Goal: Task Accomplishment & Management: Manage account settings

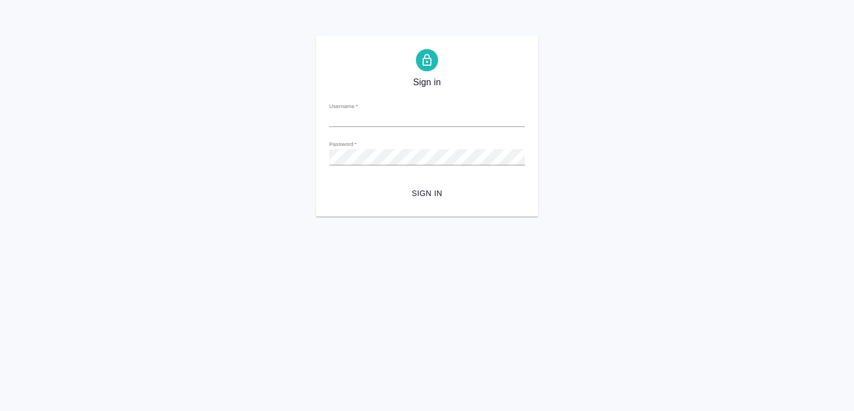
type input "[EMAIL_ADDRESS][DOMAIN_NAME]"
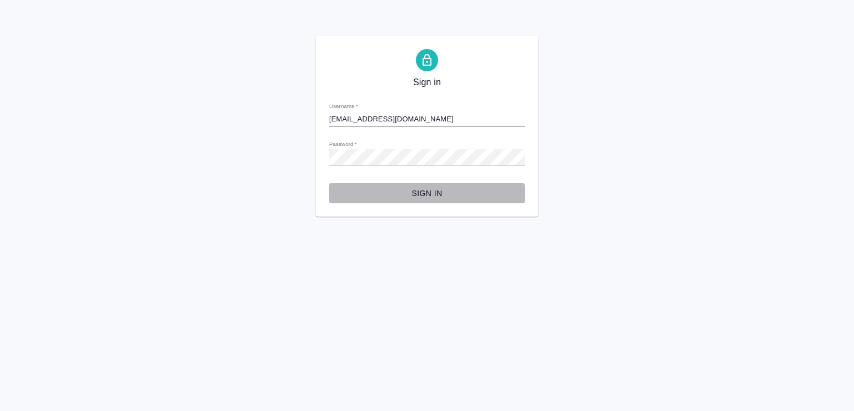
click at [429, 185] on button "Sign in" at bounding box center [427, 193] width 196 height 21
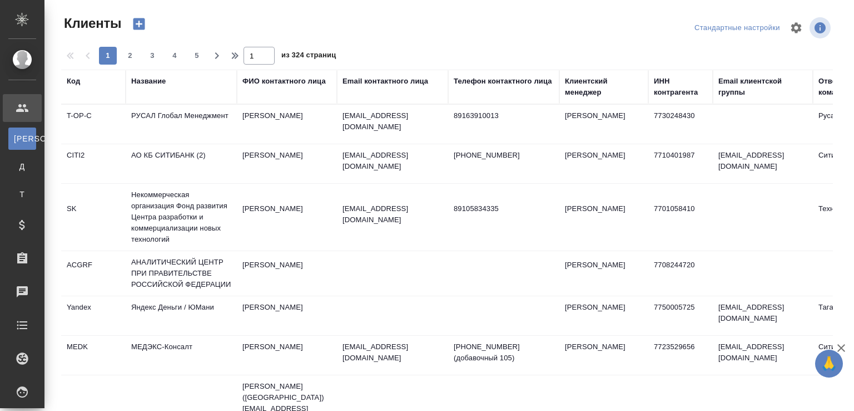
select select "RU"
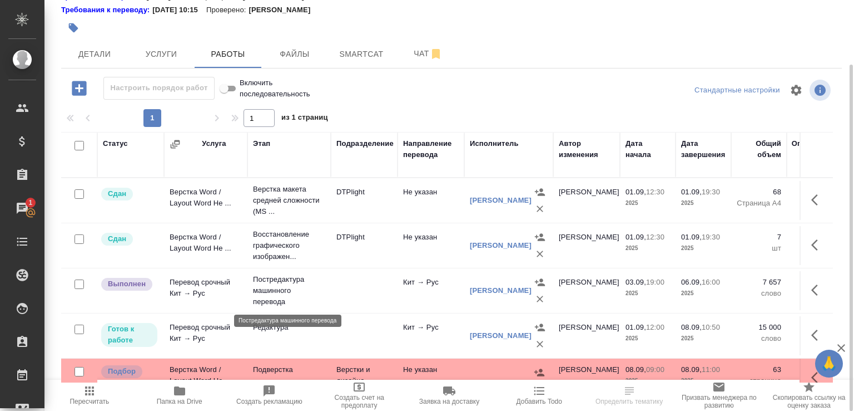
scroll to position [23, 0]
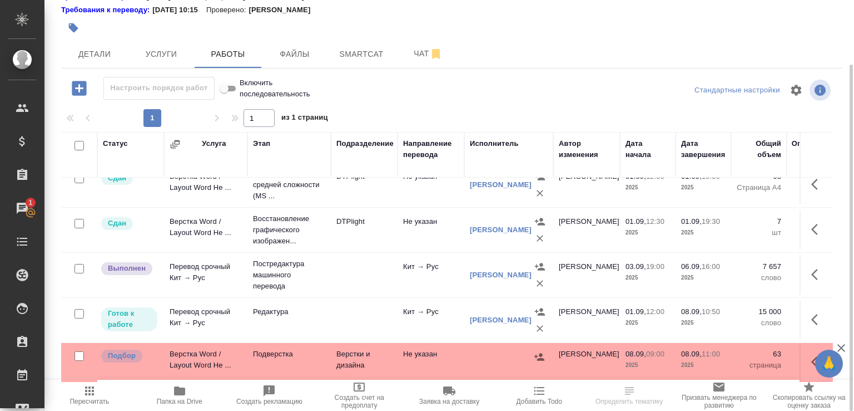
click at [302, 358] on td "Подверстка" at bounding box center [289, 362] width 83 height 39
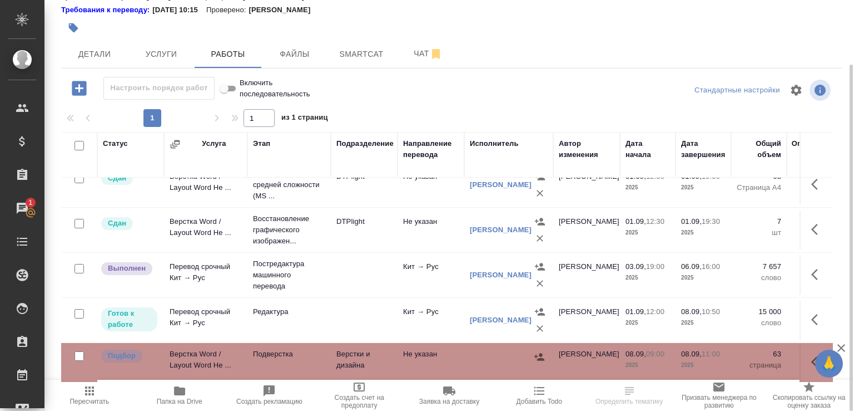
click at [302, 358] on td "Подверстка" at bounding box center [289, 362] width 83 height 39
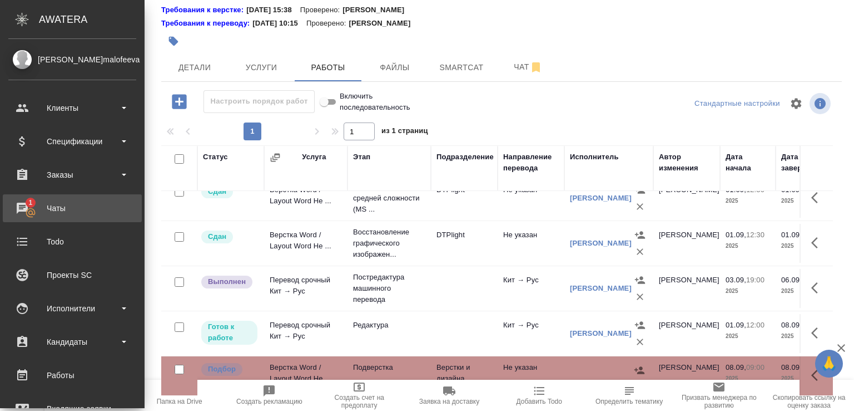
click at [51, 209] on div "Чаты" at bounding box center [72, 208] width 128 height 17
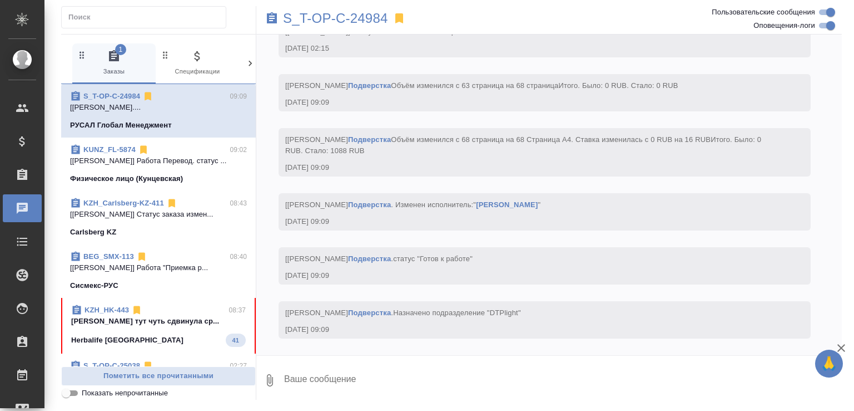
scroll to position [5341, 0]
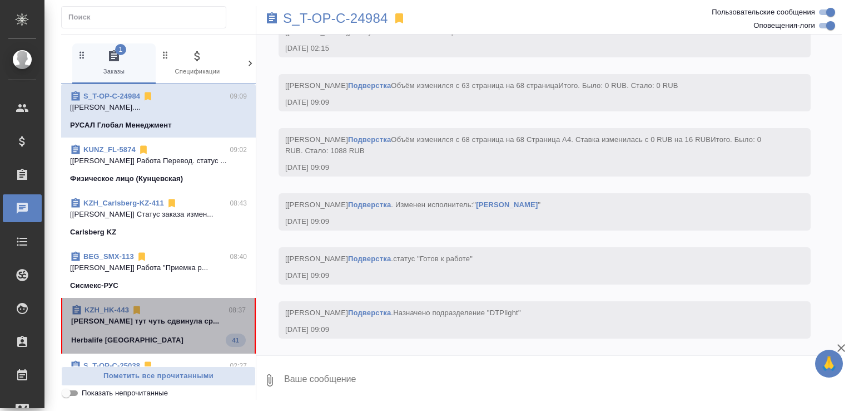
click at [158, 327] on p "Малофеева Екатерина тут чуть сдвинула ср..." at bounding box center [158, 320] width 175 height 11
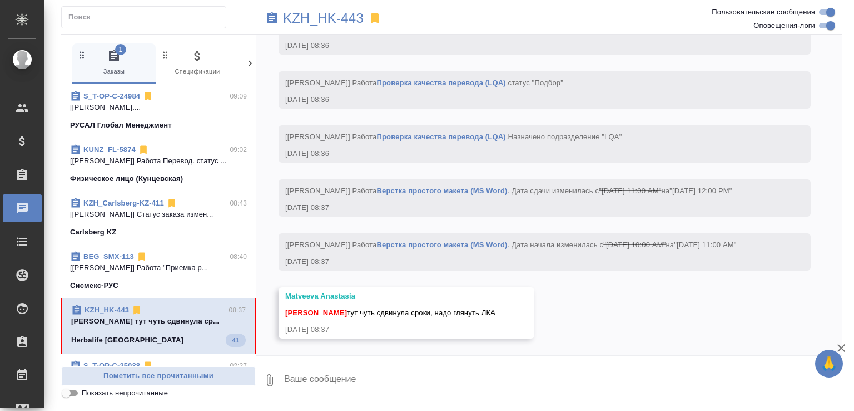
scroll to position [3992, 0]
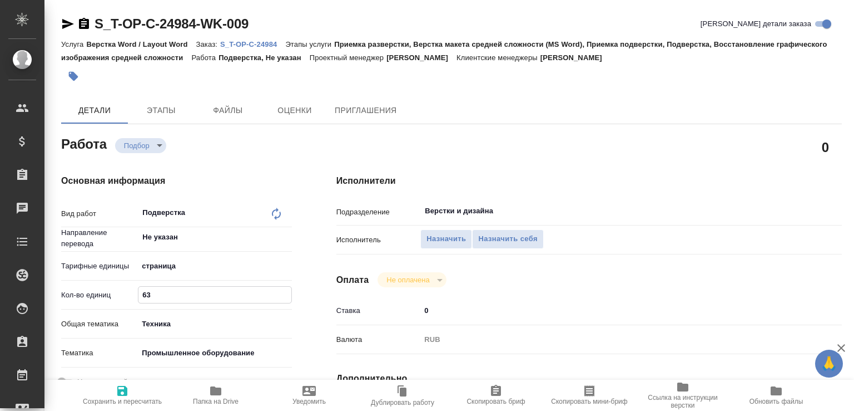
drag, startPoint x: 146, startPoint y: 293, endPoint x: 156, endPoint y: 293, distance: 9.5
click at [156, 293] on input "63" at bounding box center [215, 295] width 152 height 16
type input "68"
click at [115, 399] on span "Сохранить и пересчитать" at bounding box center [122, 401] width 79 height 8
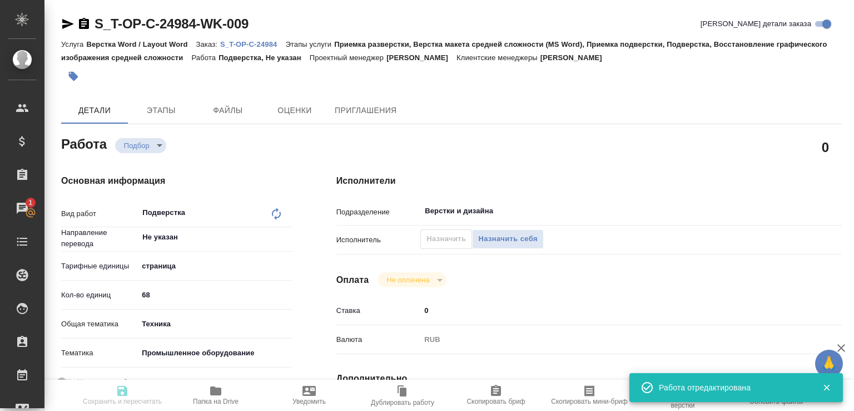
type input "recruiting"
type input "Не указан"
type input "5a8b1489cc6b4906c91bfdb2"
type input "68"
type input "tech"
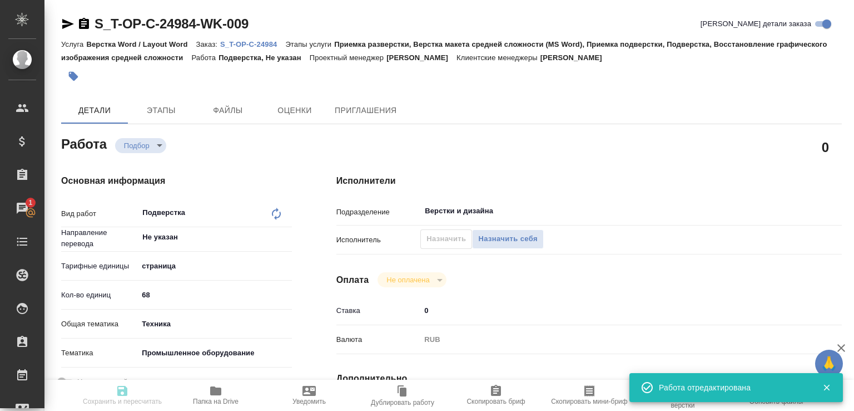
type input "5f647205b73bc97568ca66bc"
type input "08.09.2025 09:00"
type input "08.09.2025 11:00"
type input "Верстки и дизайна"
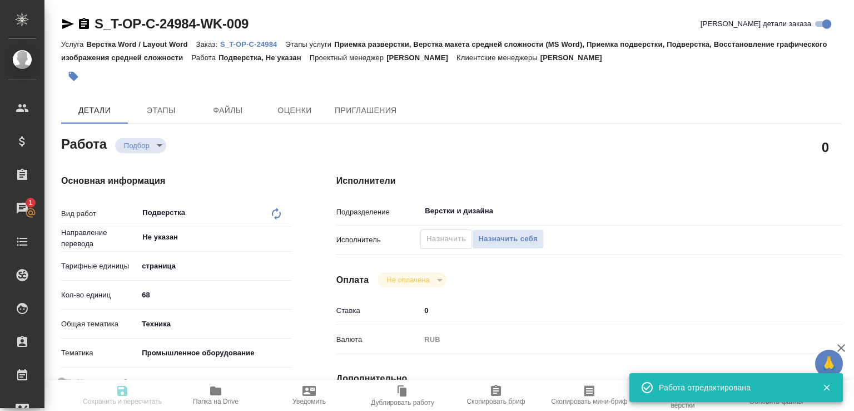
type input "notPayed"
type input "0"
type input "RUB"
type input "Малофеева Екатерина"
type input "S_T-OP-C-24984"
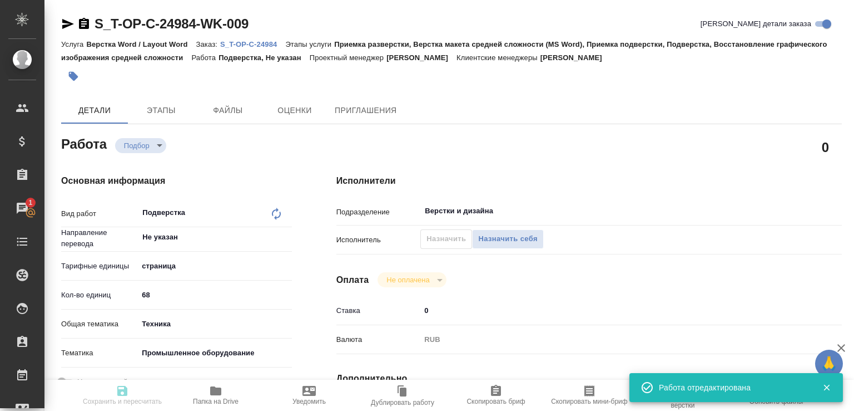
type input "Т-ОП-С-46599"
type input "Верстка Word / Layout Word"
type input "Приемка разверстки, Верстка макета средней сложности (MS Word), Приемка подверс…"
type input "Горленко Юлия"
type input "Малофеева Екатерина"
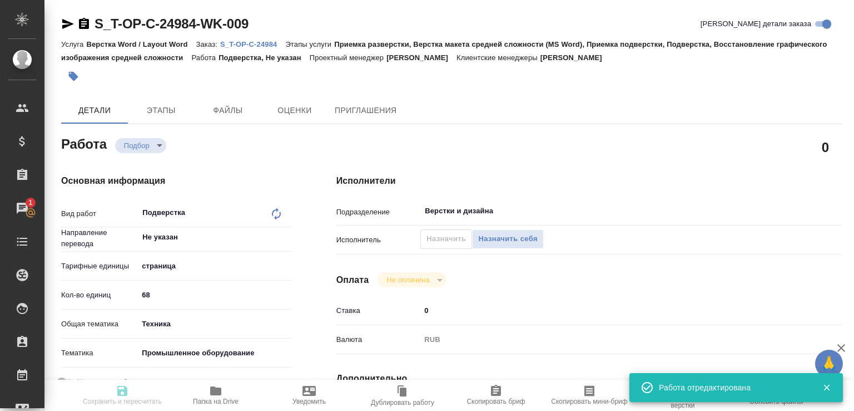
type input "/Clients/Т-ОП-С_Русал Глобал Менеджмент/Orders/S_T-OP-C-24984"
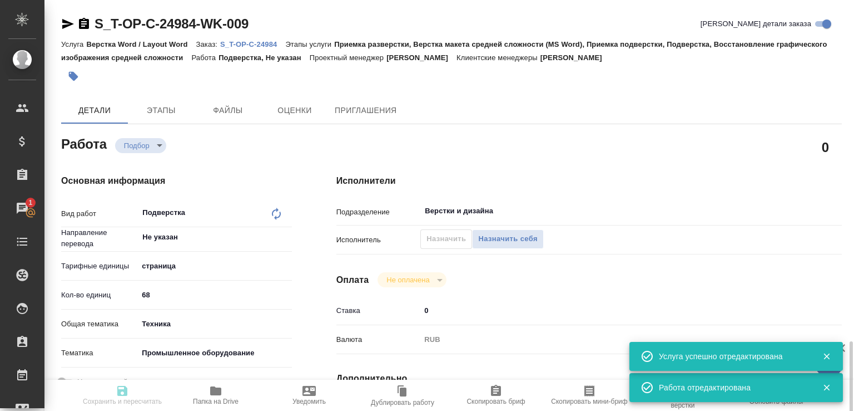
scroll to position [238, 0]
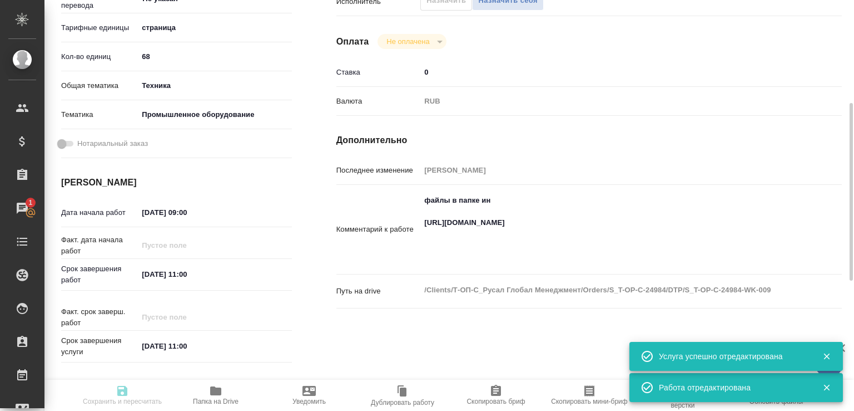
type input "recruiting"
type input "Не указан"
type input "5a8b1489cc6b4906c91bfdb2"
type input "68"
type input "tech"
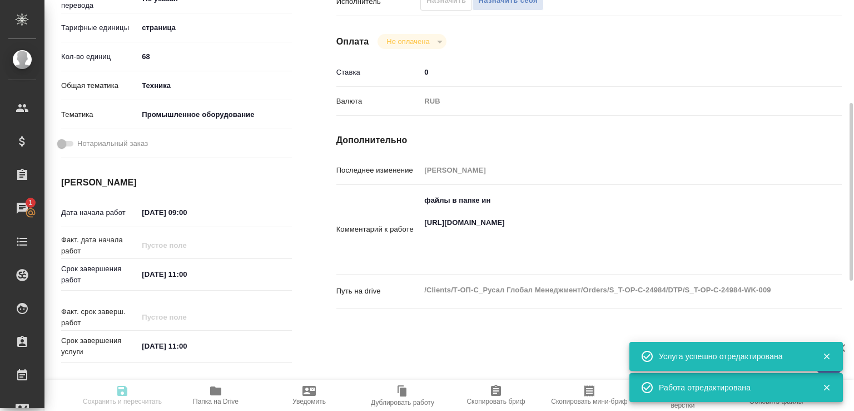
type input "5f647205b73bc97568ca66bc"
type input "08.09.2025 09:00"
type input "08.09.2025 11:00"
type input "Верстки и дизайна"
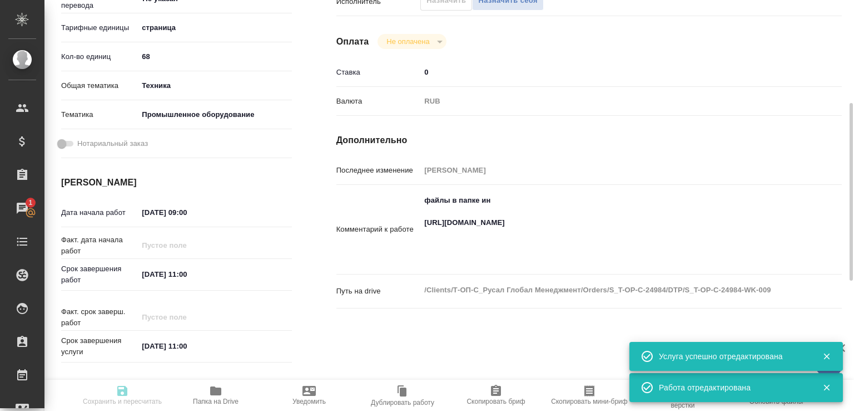
type input "notPayed"
type input "0"
type input "RUB"
type input "Малофеева Екатерина"
type input "S_T-OP-C-24984"
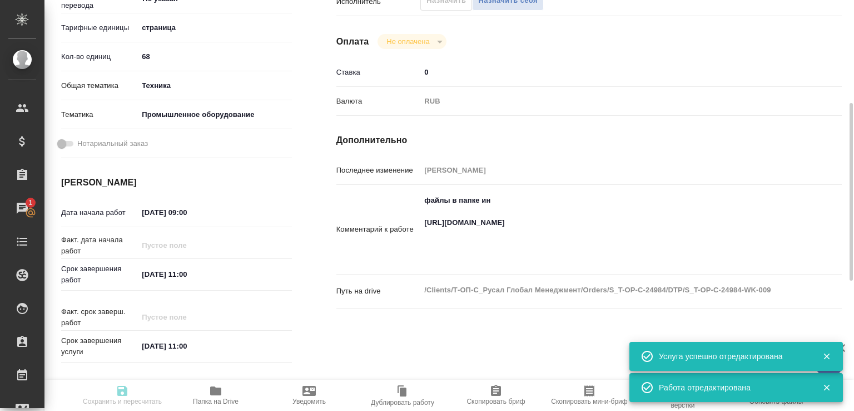
type input "Т-ОП-С-46599"
type input "Верстка Word / Layout Word"
type input "Приемка разверстки, Верстка макета средней сложности (MS Word), Приемка подверс…"
type input "Горленко Юлия"
type input "Малофеева Екатерина"
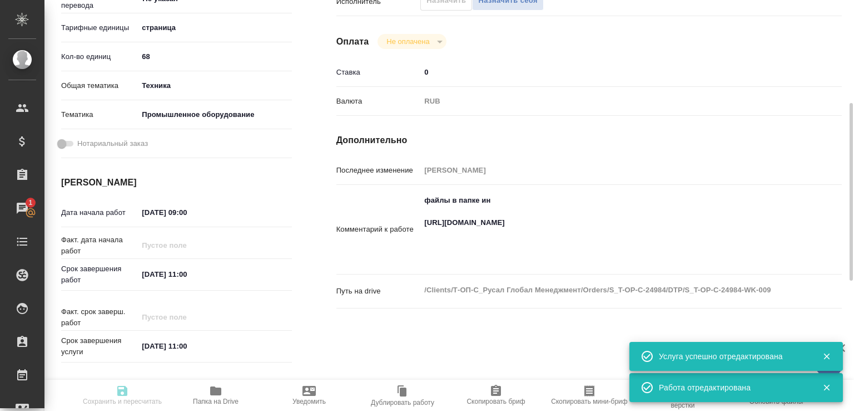
type input "/Clients/Т-ОП-С_Русал Глобал Менеджмент/Orders/S_T-OP-C-24984"
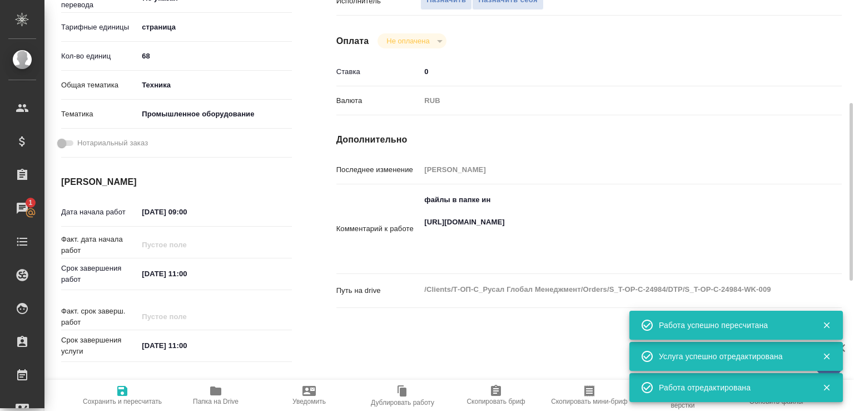
scroll to position [0, 0]
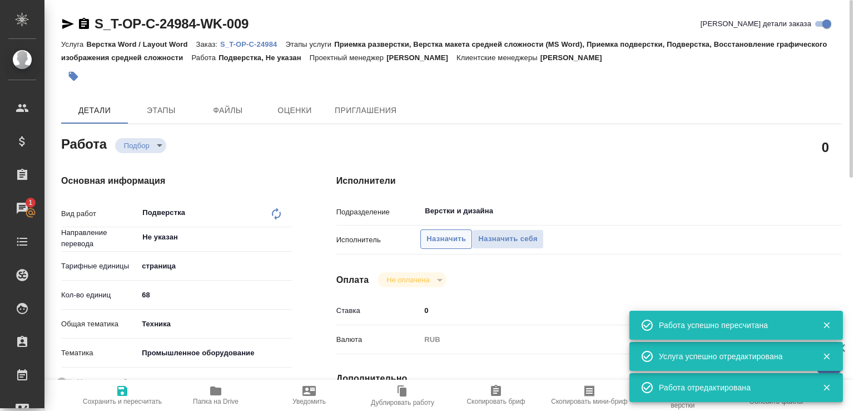
click at [429, 240] on span "Назначить" at bounding box center [446, 239] width 39 height 13
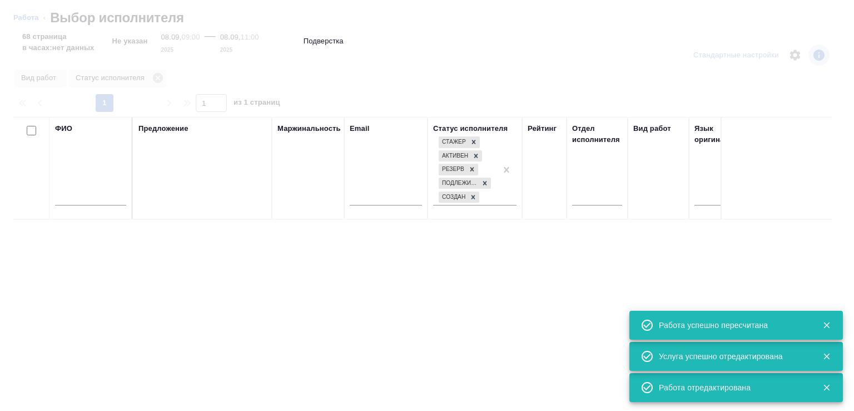
click at [105, 202] on input "text" at bounding box center [90, 198] width 71 height 14
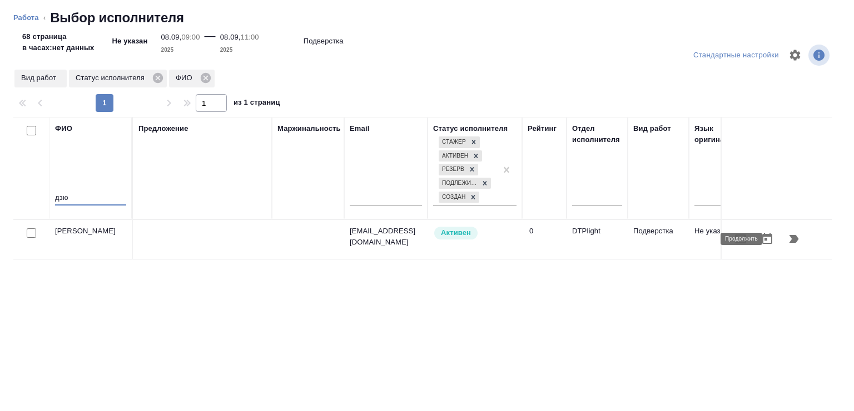
type input "дзю"
click at [790, 239] on icon "button" at bounding box center [794, 239] width 9 height 8
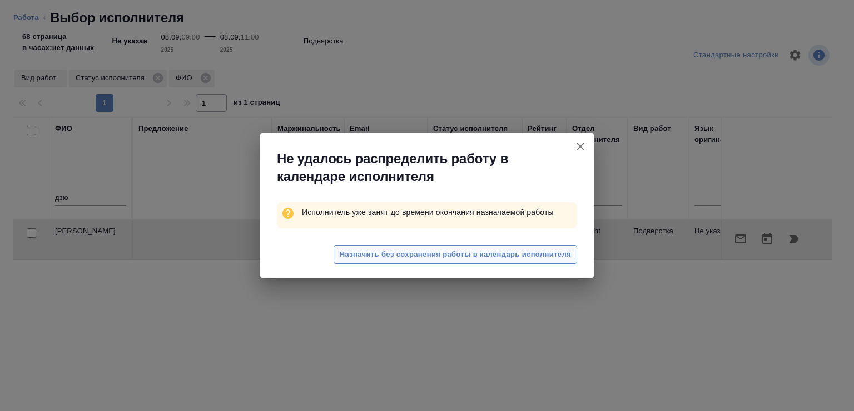
click at [365, 256] on span "Назначить без сохранения работы в календарь исполнителя" at bounding box center [455, 254] width 231 height 13
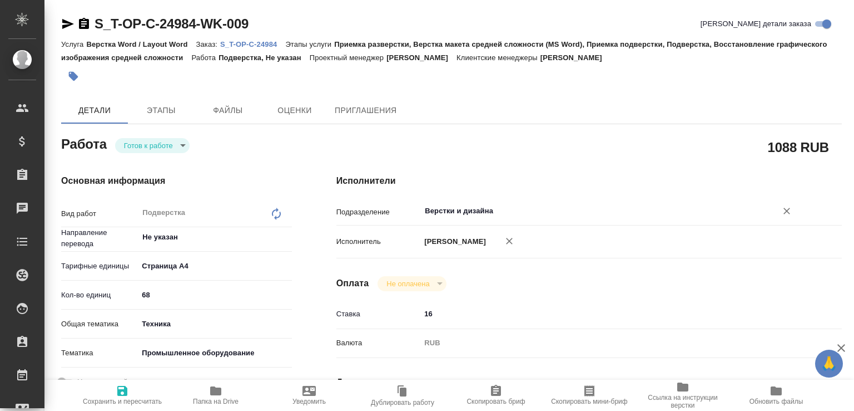
click at [467, 211] on input "Верстки и дизайна" at bounding box center [591, 210] width 335 height 13
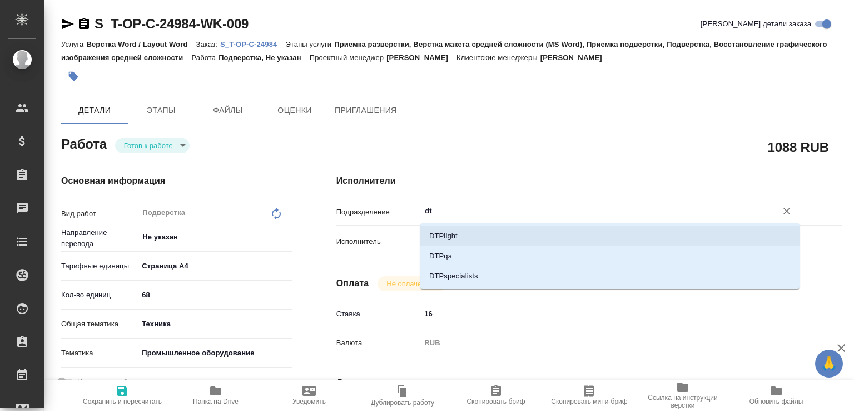
click at [450, 229] on li "DTPlight" at bounding box center [610, 236] width 379 height 20
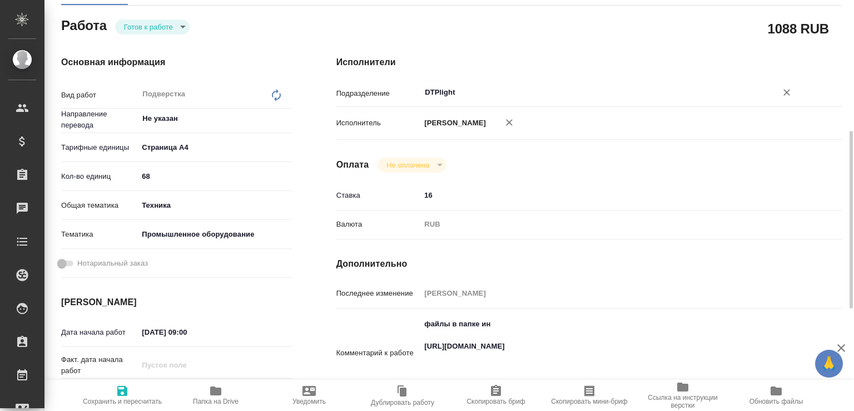
scroll to position [174, 0]
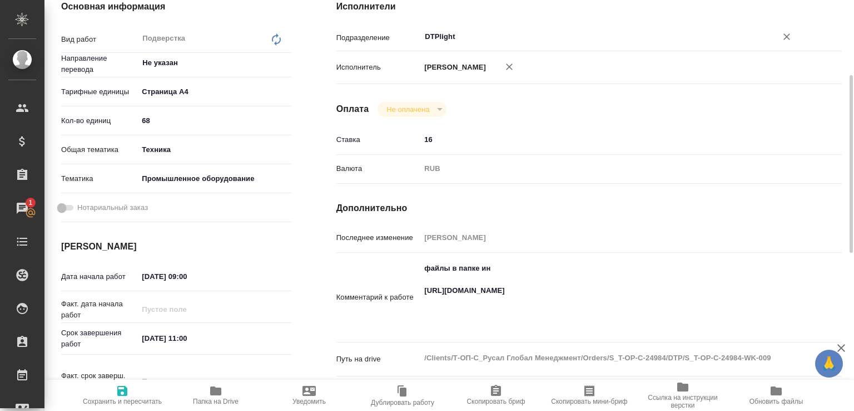
type input "DTPlight"
click at [136, 401] on span "Сохранить и пересчитать" at bounding box center [122, 401] width 79 height 8
type input "readyForWork"
type input "Не указан"
type input "5f036ec4e16dec2d6b59c8ff"
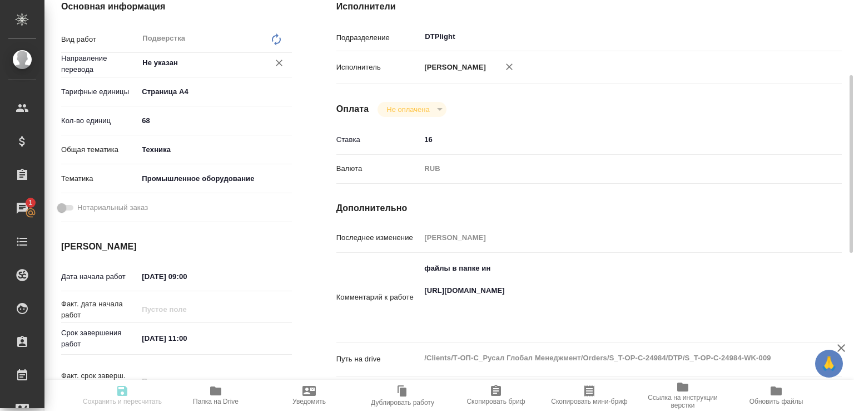
type input "68"
type input "tech"
type input "5f647205b73bc97568ca66bc"
type input "08.09.2025 09:00"
type input "08.09.2025 11:00"
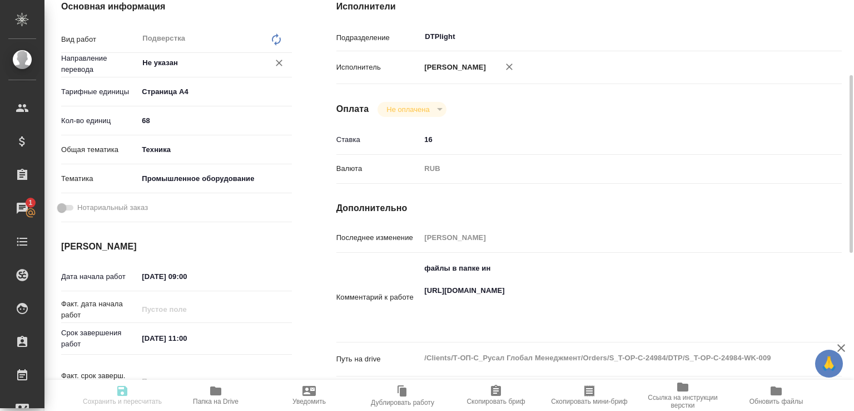
type input "08.09.2025 11:00"
type input "DTPlight"
type input "notPayed"
type input "16"
type input "RUB"
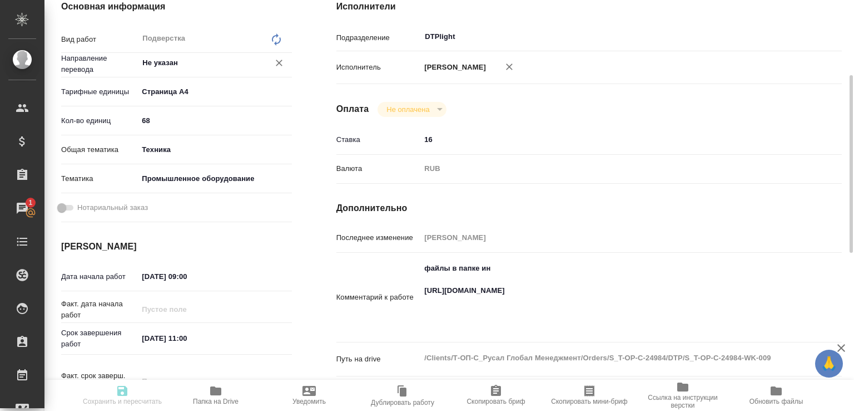
type input "Малофеева Екатерина"
type input "S_T-OP-C-24984"
type input "Т-ОП-С-46599"
type input "Верстка Word / Layout Word"
type input "Приемка разверстки, Верстка макета средней сложности (MS Word), Приемка подверс…"
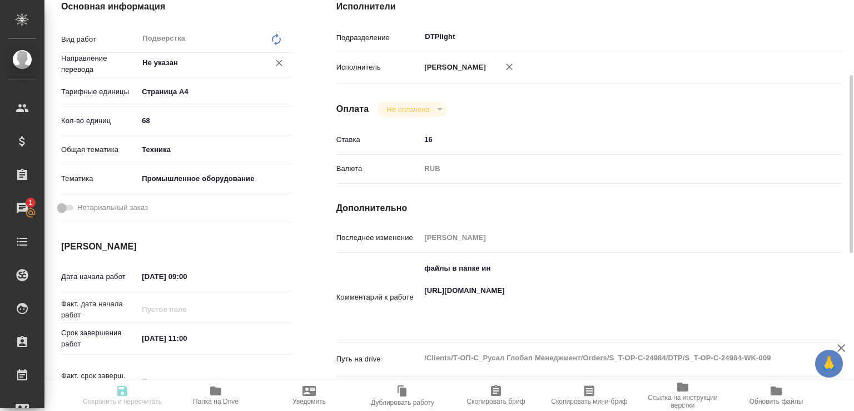
type input "Горленко Юлия"
type input "Малофеева Екатерина"
type input "/Clients/Т-ОП-С_Русал Глобал Менеджмент/Orders/S_T-OP-C-24984"
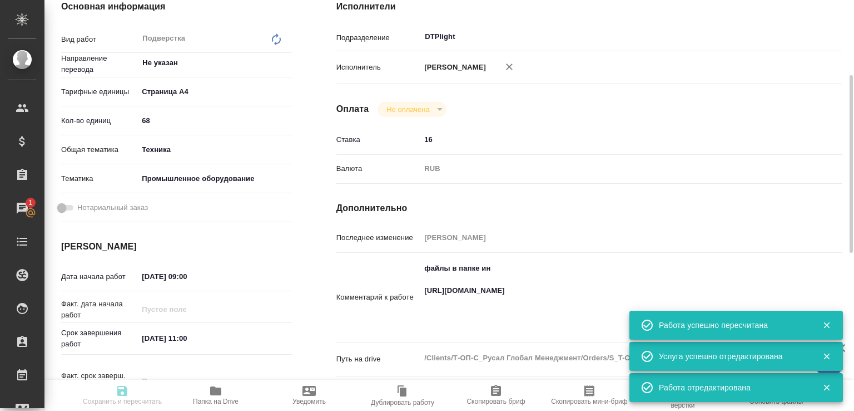
type input "readyForWork"
type input "Не указан"
type input "5f036ec4e16dec2d6b59c8ff"
type input "68"
type input "tech"
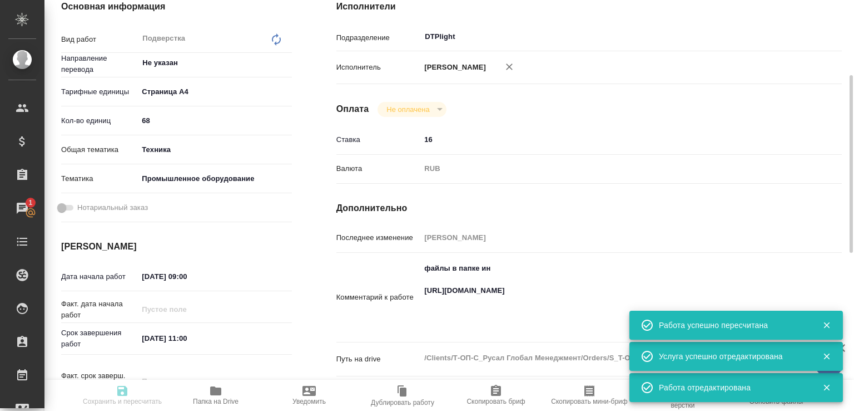
type input "5f647205b73bc97568ca66bc"
type input "08.09.2025 09:00"
type input "08.09.2025 11:00"
type input "DTPlight"
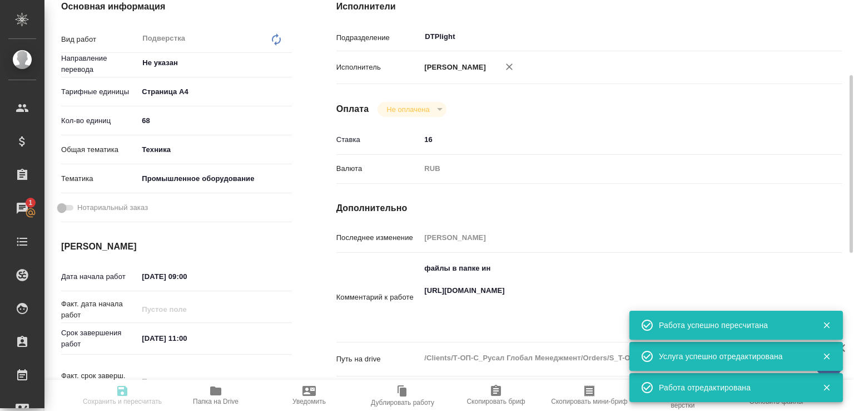
type input "notPayed"
type input "16"
type input "RUB"
type input "Малофеева Екатерина"
type input "S_T-OP-C-24984"
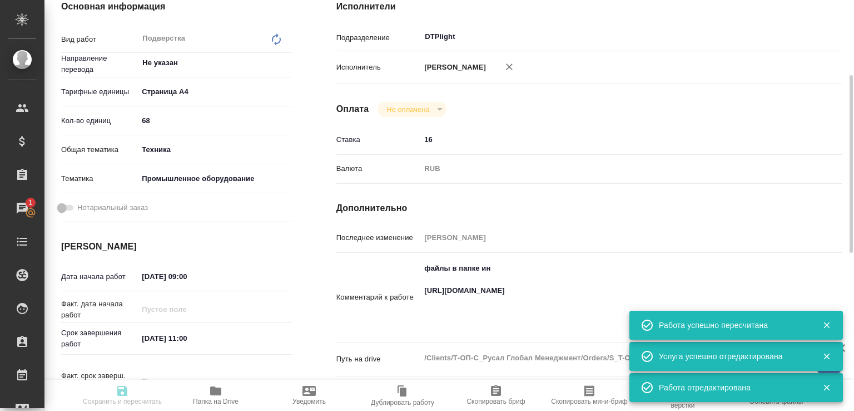
type input "Т-ОП-С-46599"
type input "Верстка Word / Layout Word"
type input "Приемка разверстки, Верстка макета средней сложности (MS Word), Приемка подверс…"
type input "Горленко Юлия"
type input "Малофеева Екатерина"
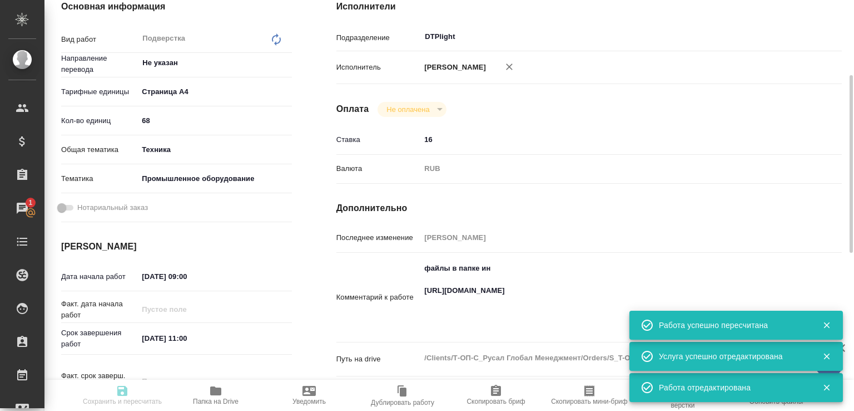
type input "/Clients/Т-ОП-С_Русал Глобал Менеджмент/Orders/S_T-OP-C-24984"
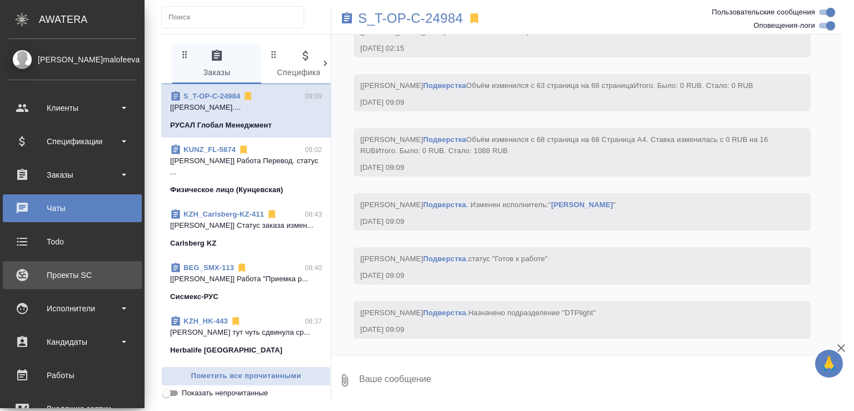
scroll to position [5496, 0]
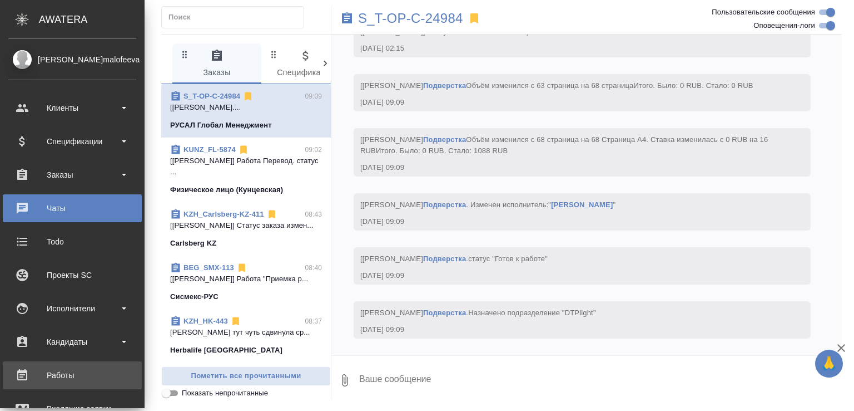
click at [72, 380] on div "Работы" at bounding box center [72, 375] width 128 height 17
